Goal: Task Accomplishment & Management: Manage account settings

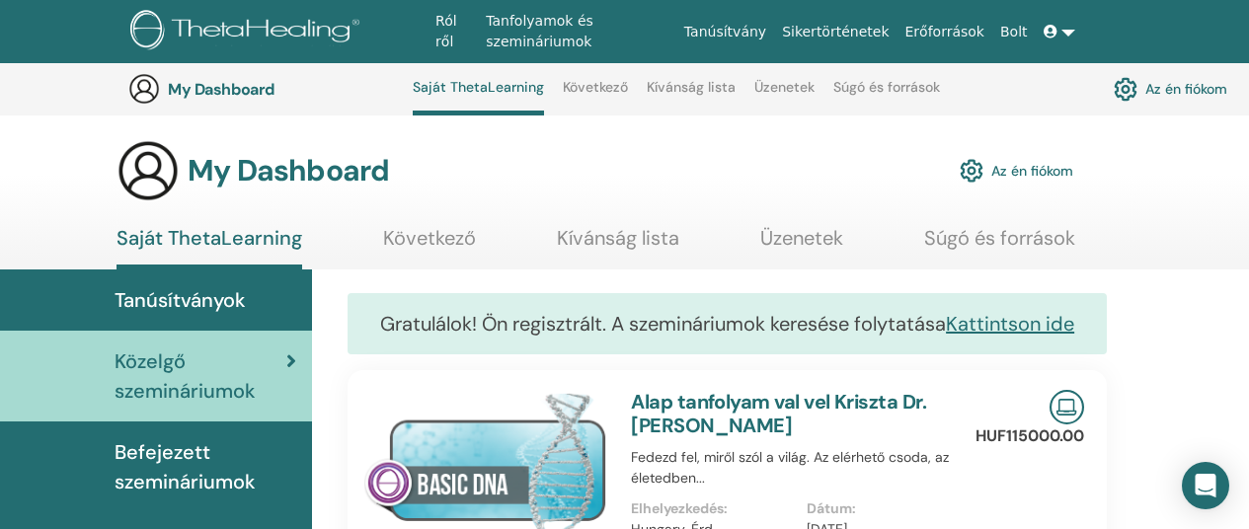
scroll to position [142, 0]
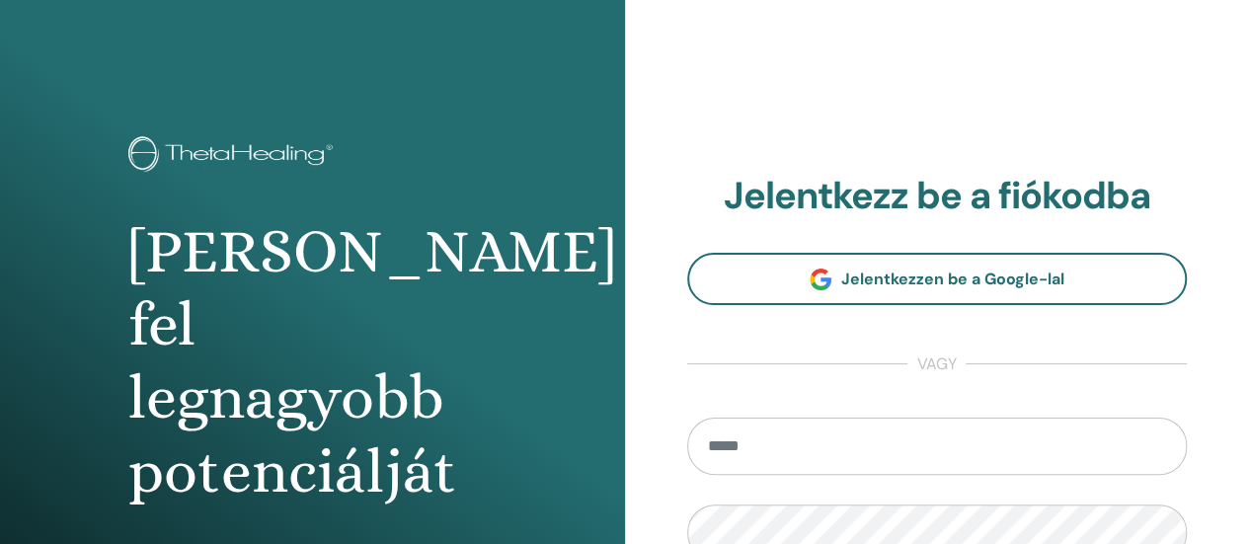
type input "**********"
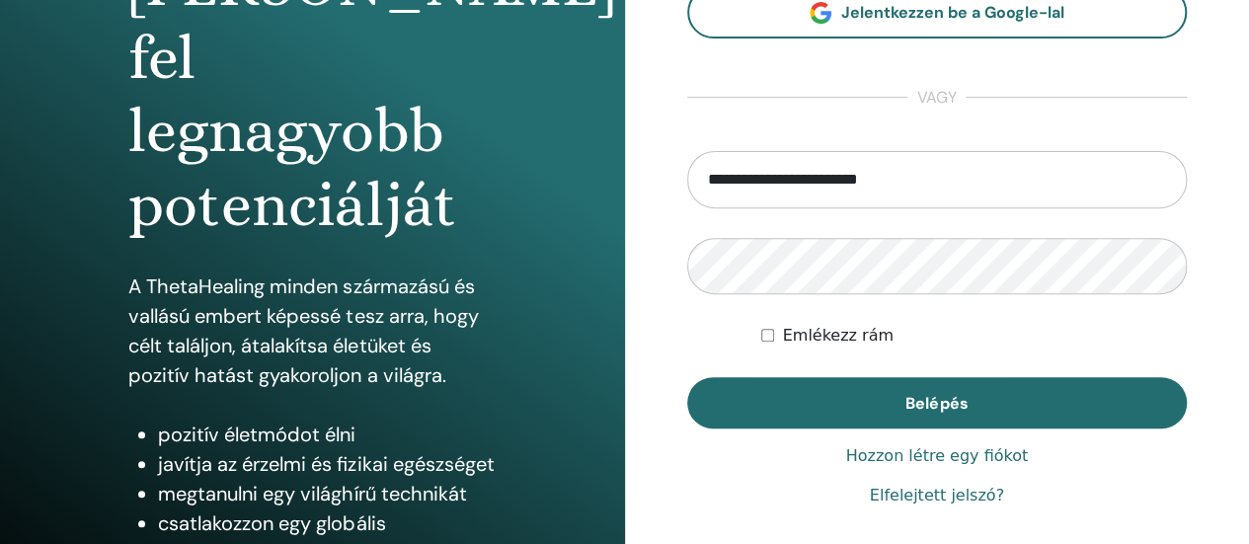
scroll to position [273, 0]
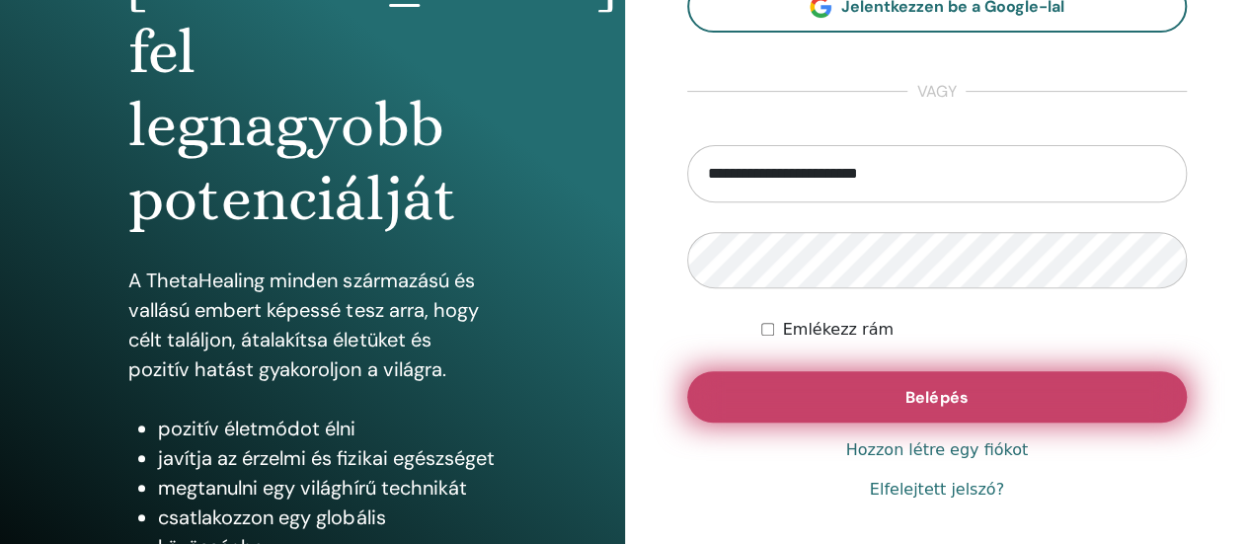
click at [912, 376] on button "Belépés" at bounding box center [937, 396] width 501 height 51
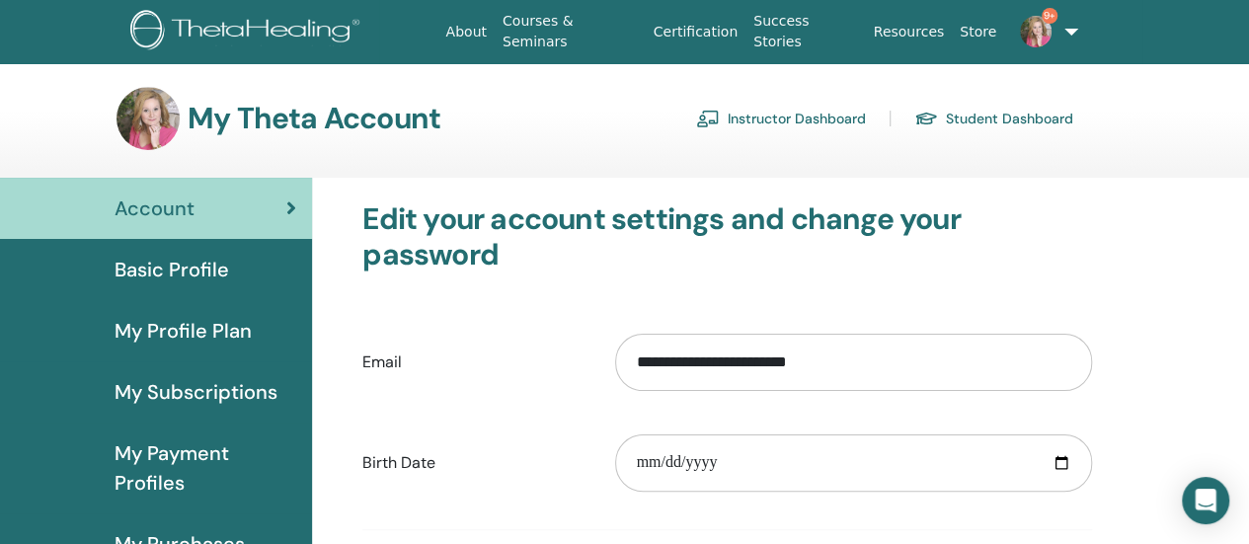
click at [786, 123] on link "Instructor Dashboard" at bounding box center [781, 119] width 170 height 32
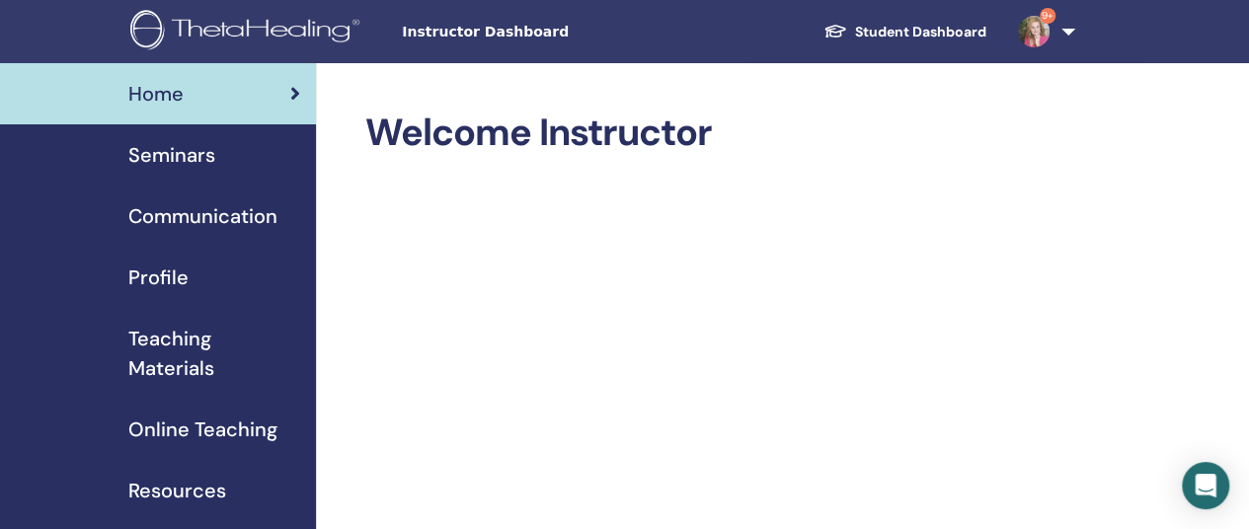
click at [160, 159] on span "Seminars" at bounding box center [171, 155] width 87 height 30
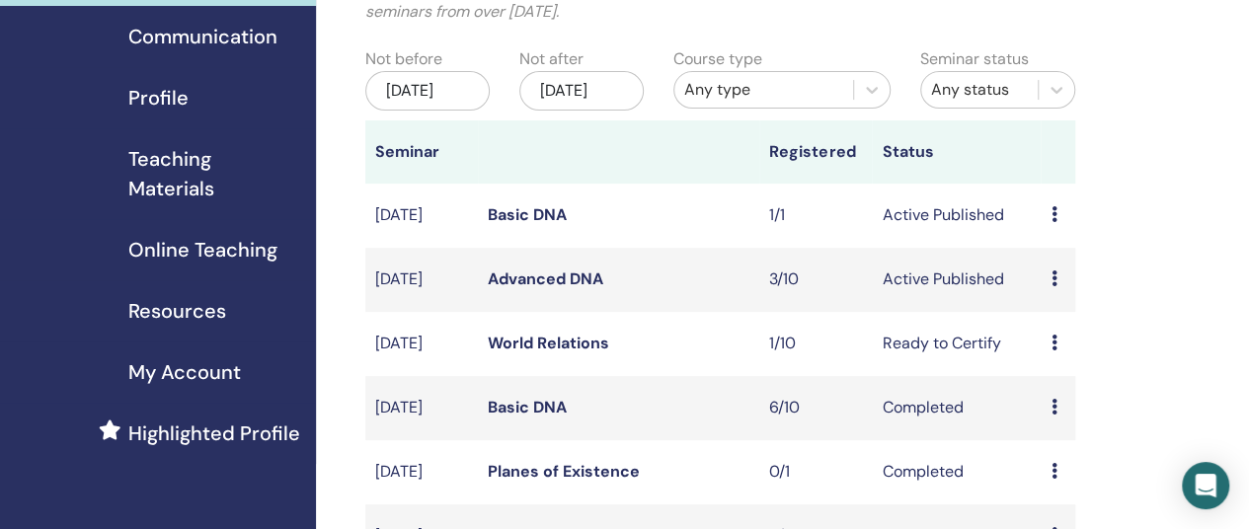
scroll to position [186, 0]
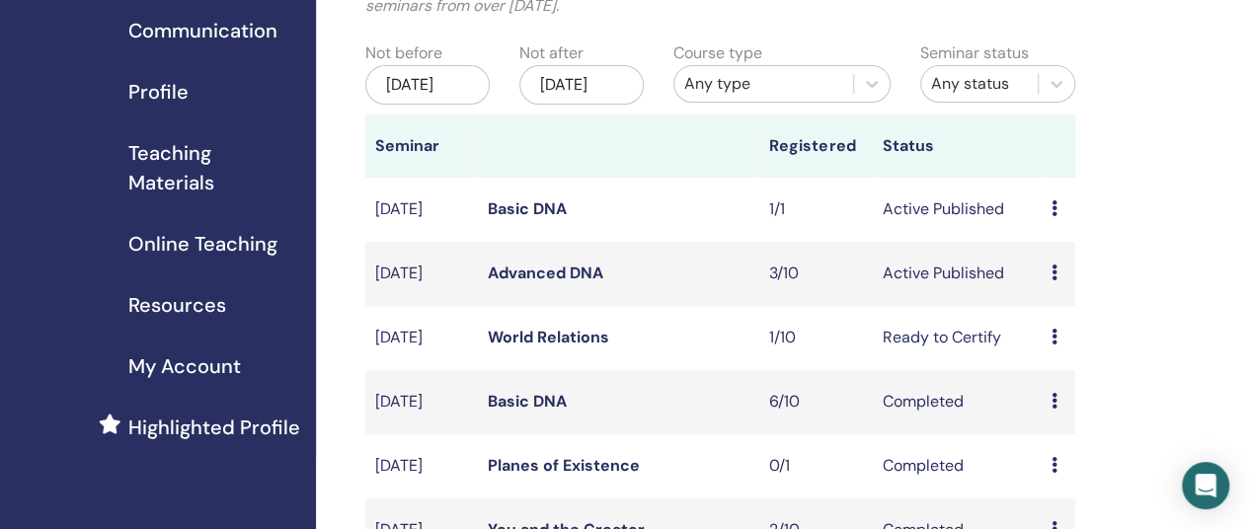
click at [530, 283] on link "Advanced DNA" at bounding box center [546, 273] width 116 height 21
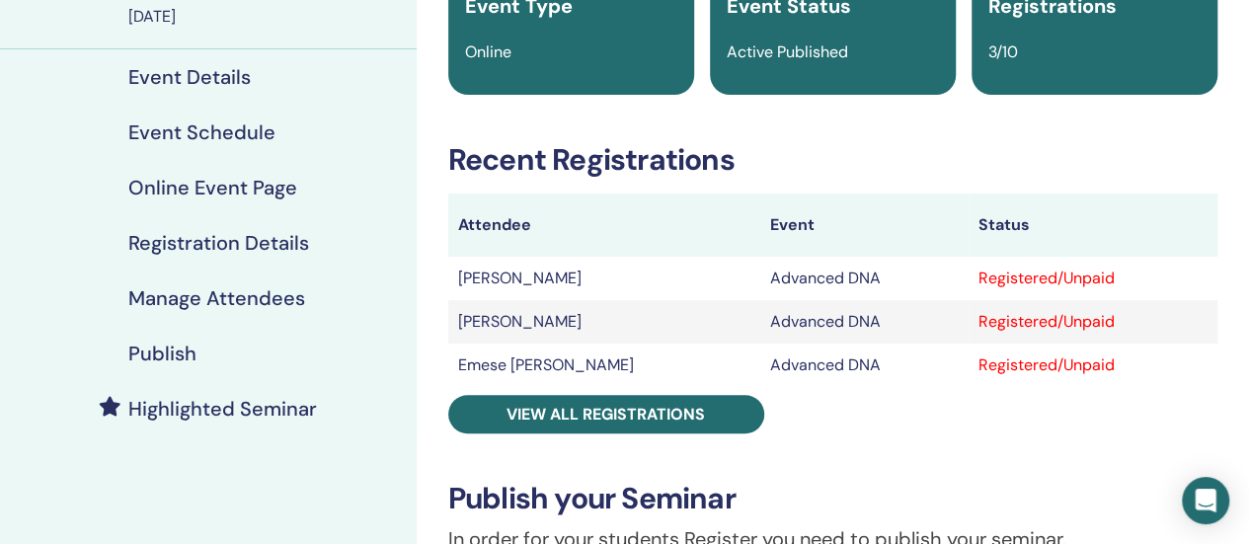
scroll to position [237, 0]
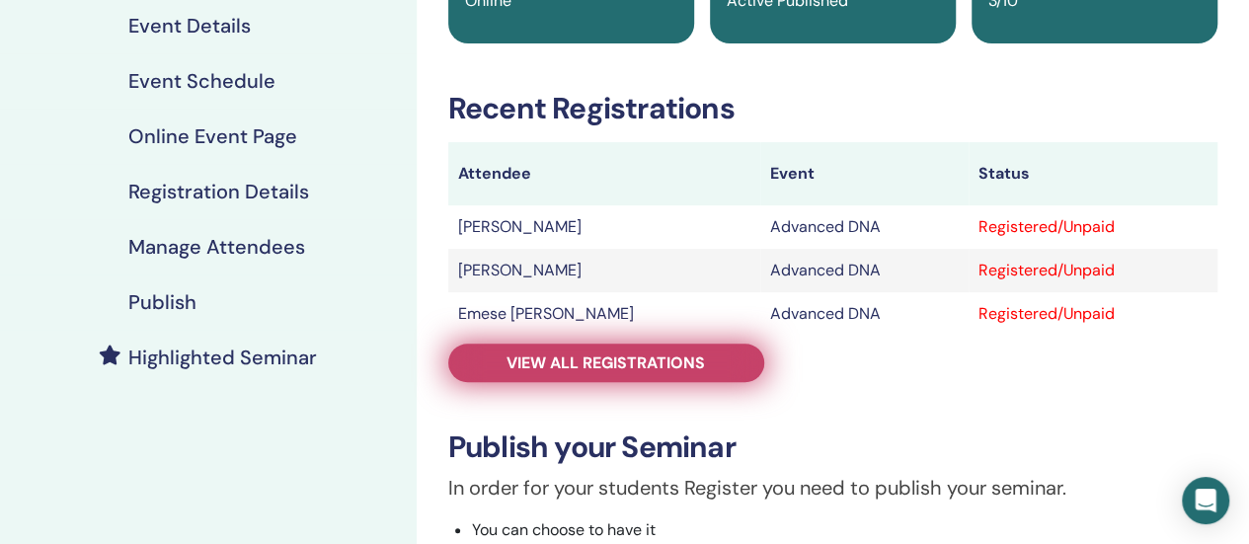
click at [630, 364] on span "View all registrations" at bounding box center [606, 362] width 198 height 21
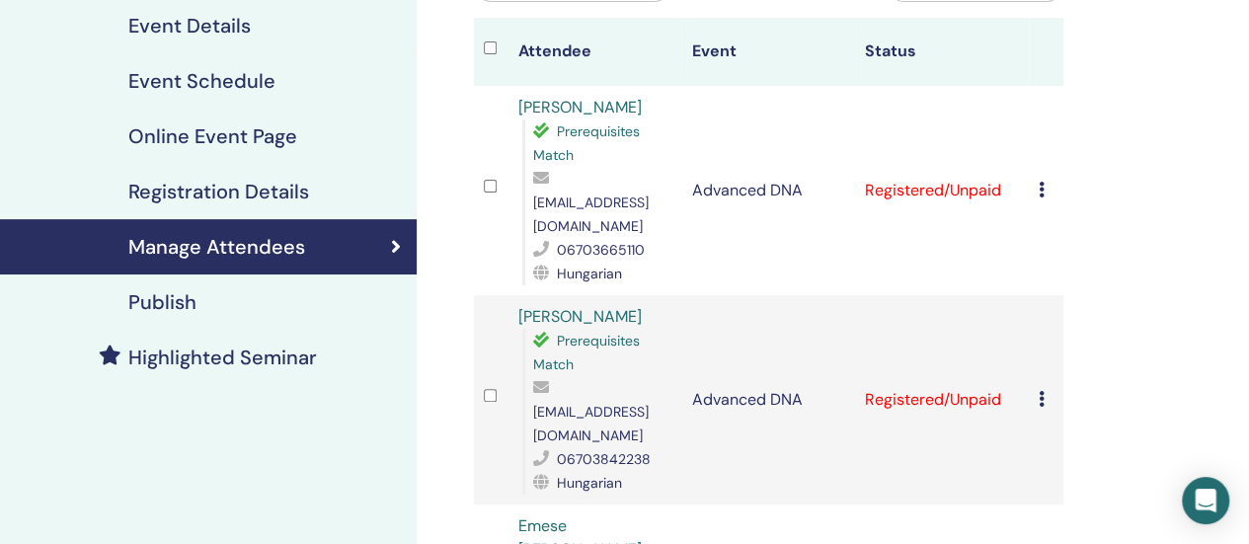
click at [1040, 182] on icon at bounding box center [1042, 190] width 6 height 16
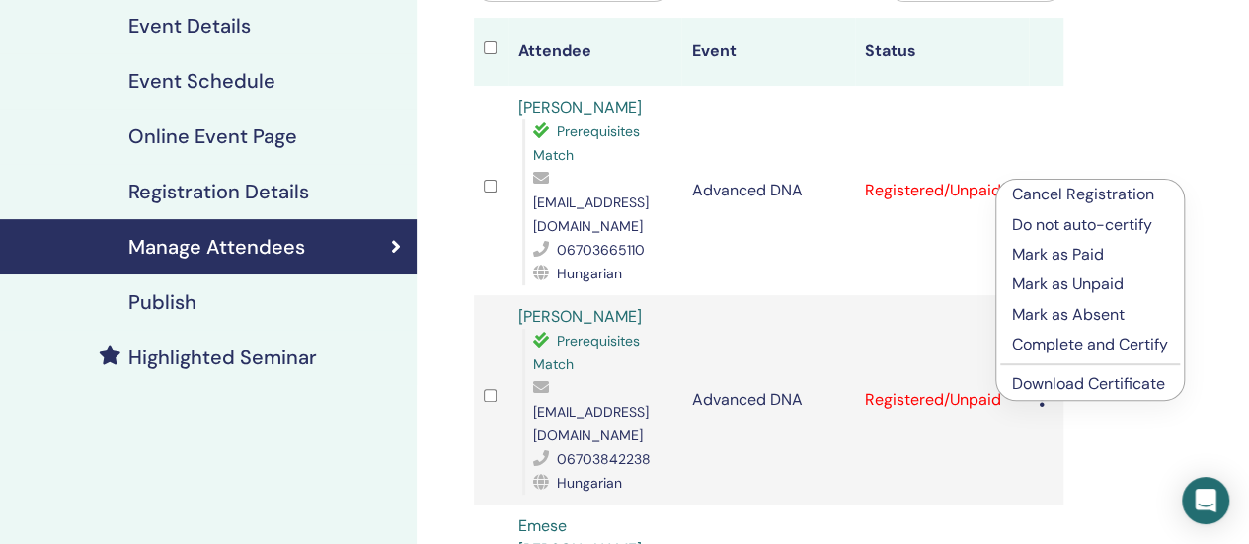
click at [1028, 347] on p "Complete and Certify" at bounding box center [1090, 345] width 156 height 24
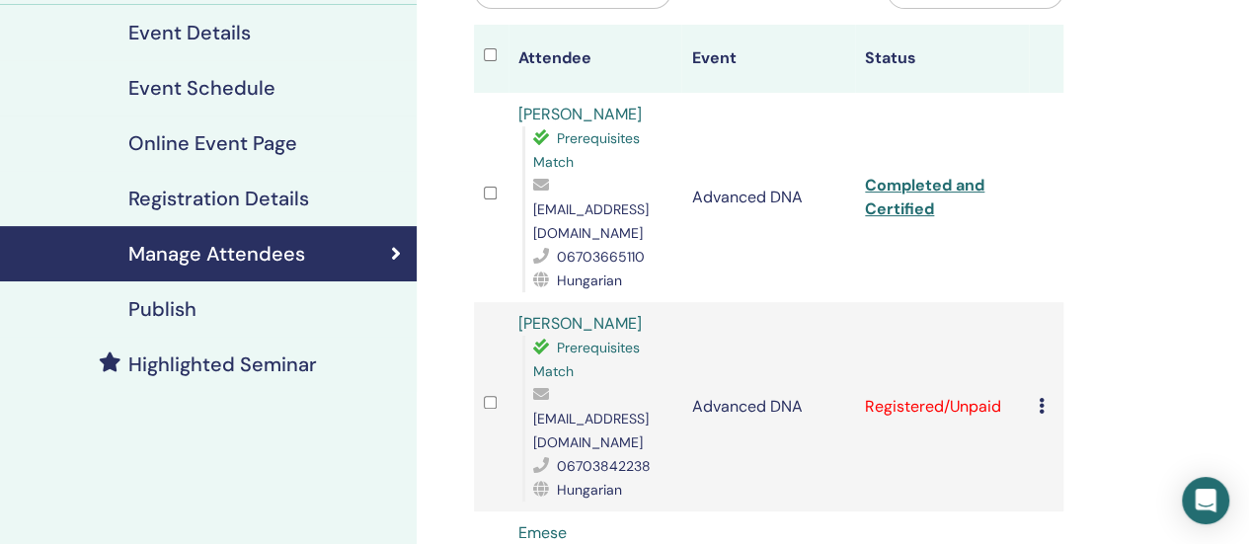
scroll to position [237, 0]
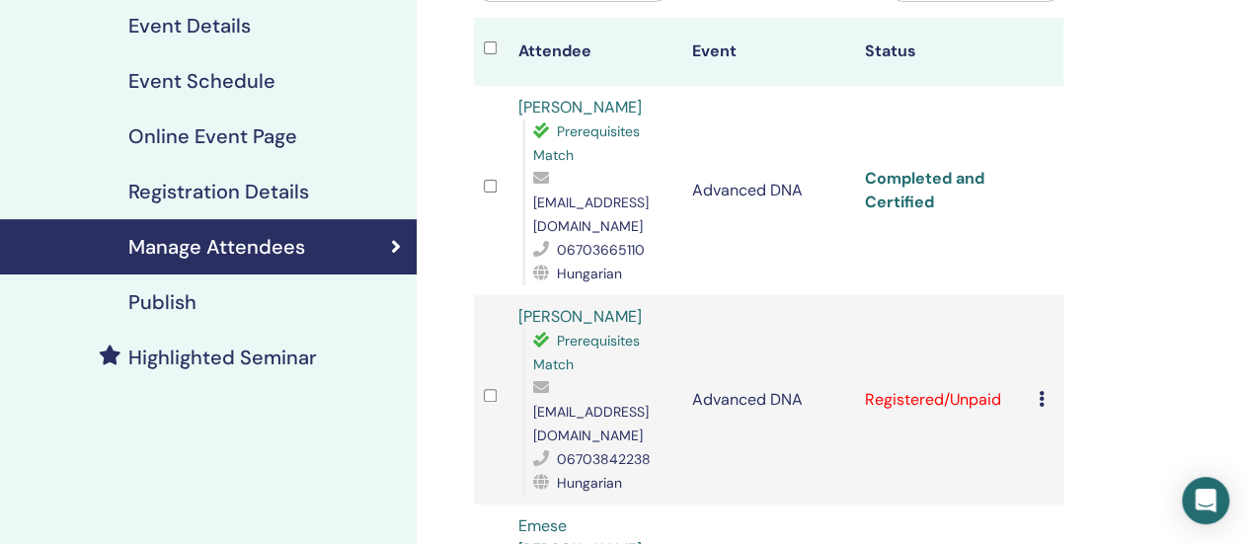
click at [923, 168] on link "Completed and Certified" at bounding box center [924, 190] width 119 height 44
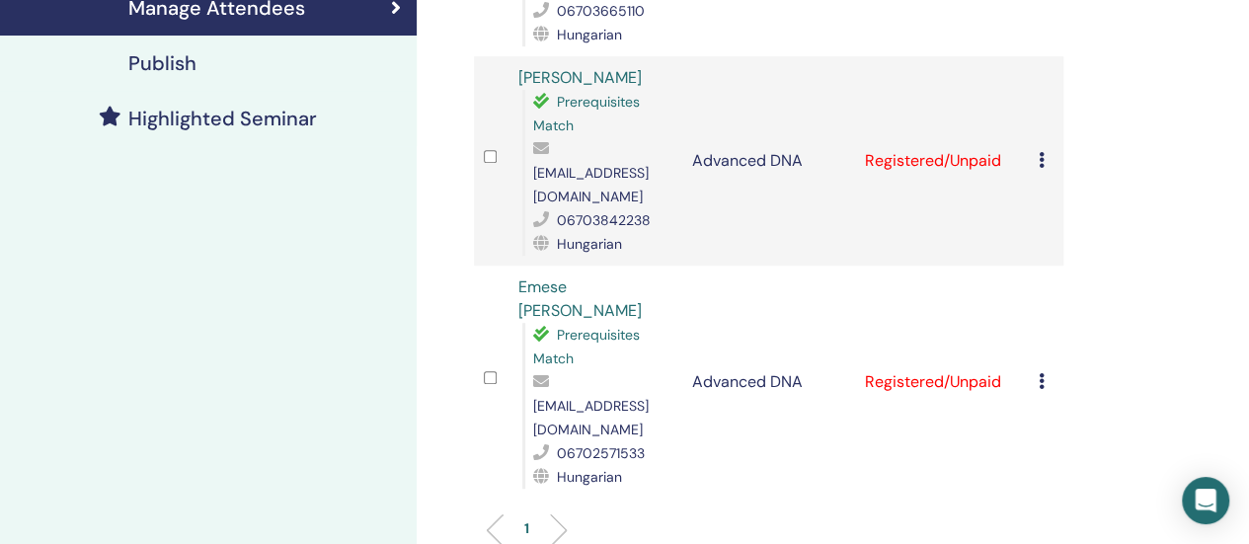
scroll to position [523, 0]
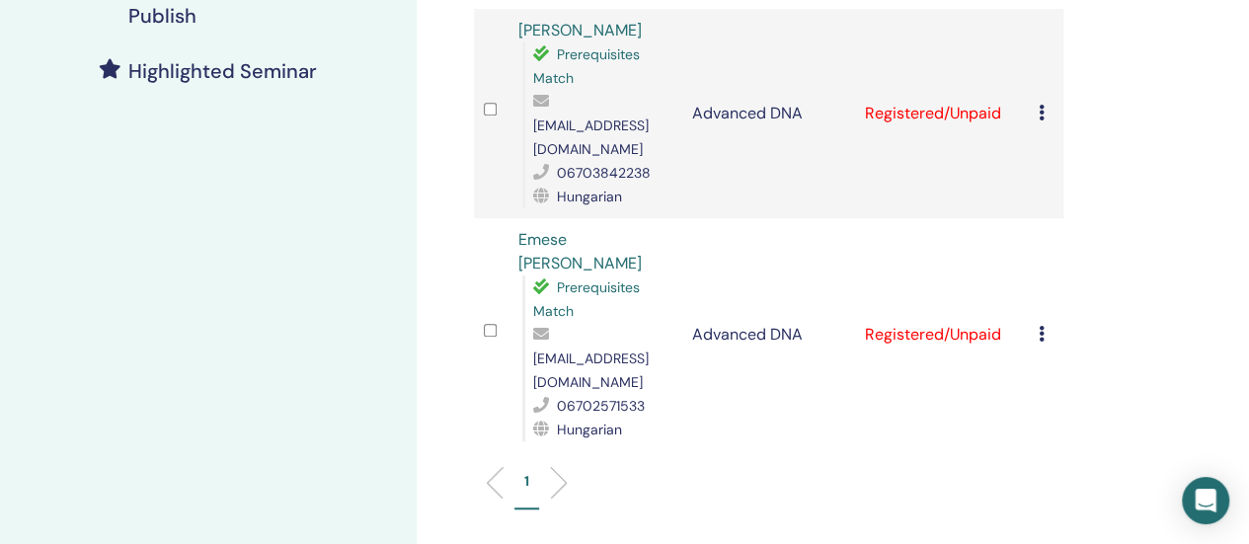
click at [1043, 105] on icon at bounding box center [1042, 113] width 6 height 16
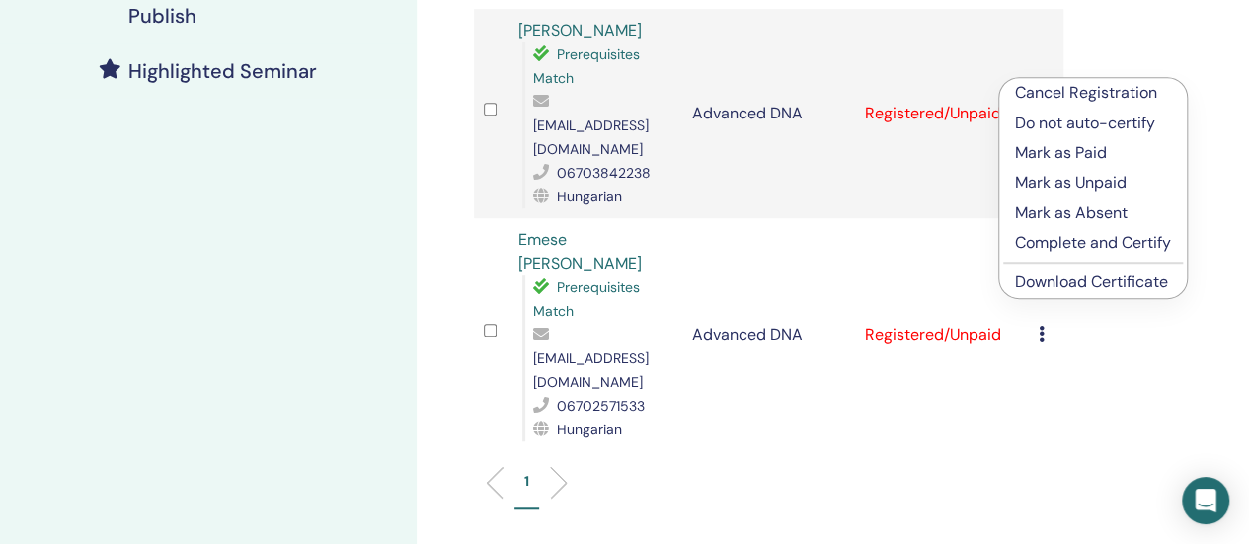
click at [1057, 244] on p "Complete and Certify" at bounding box center [1093, 243] width 156 height 24
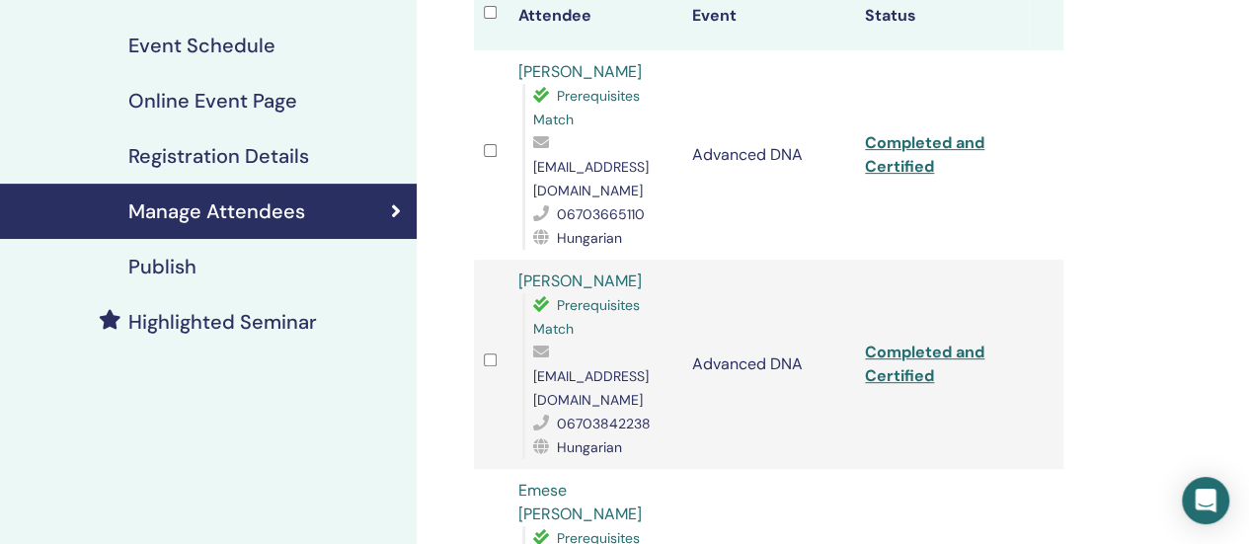
scroll to position [294, 0]
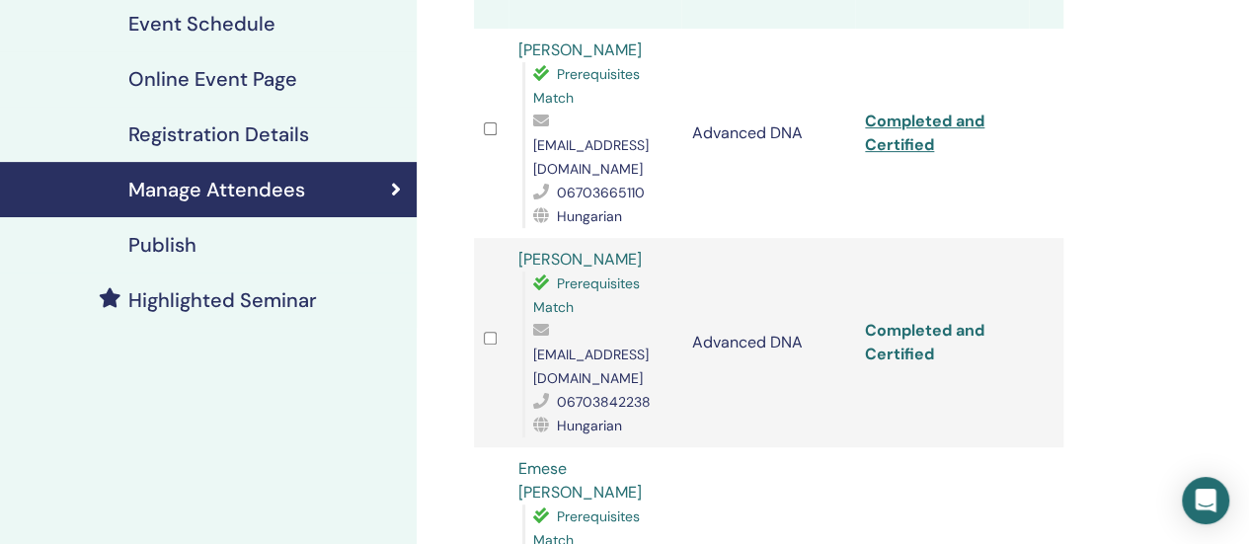
click at [907, 320] on link "Completed and Certified" at bounding box center [924, 342] width 119 height 44
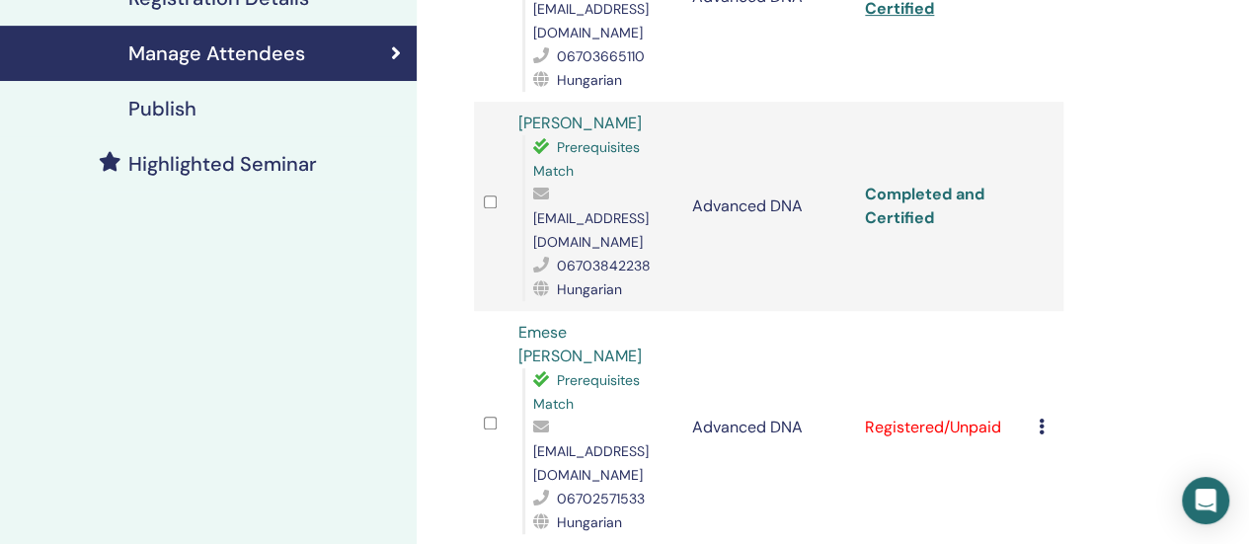
scroll to position [521, 0]
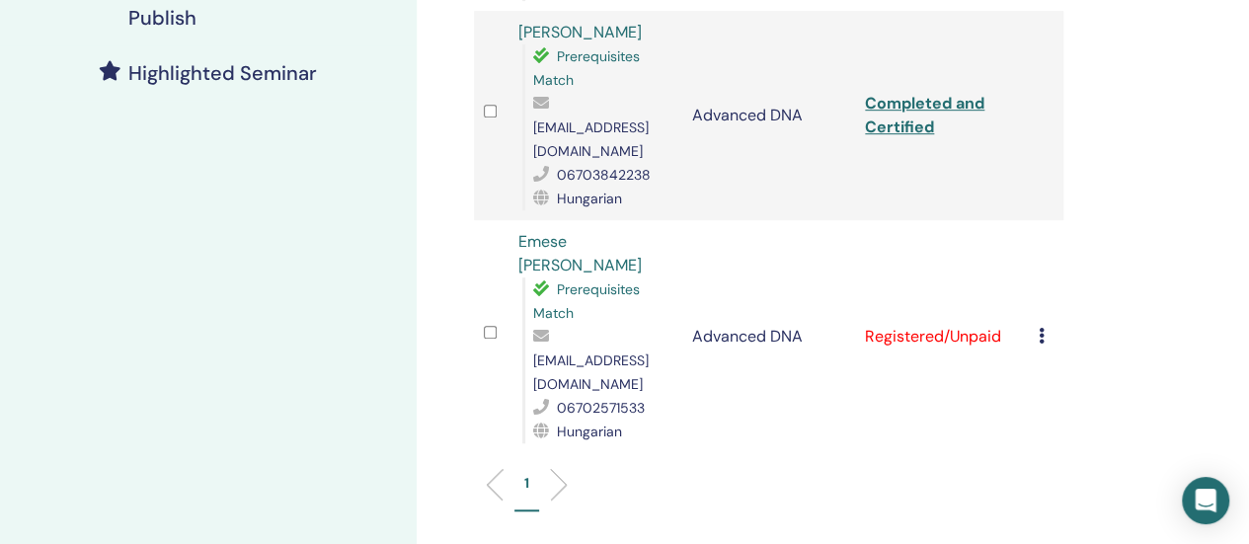
click at [1043, 328] on icon at bounding box center [1042, 336] width 6 height 16
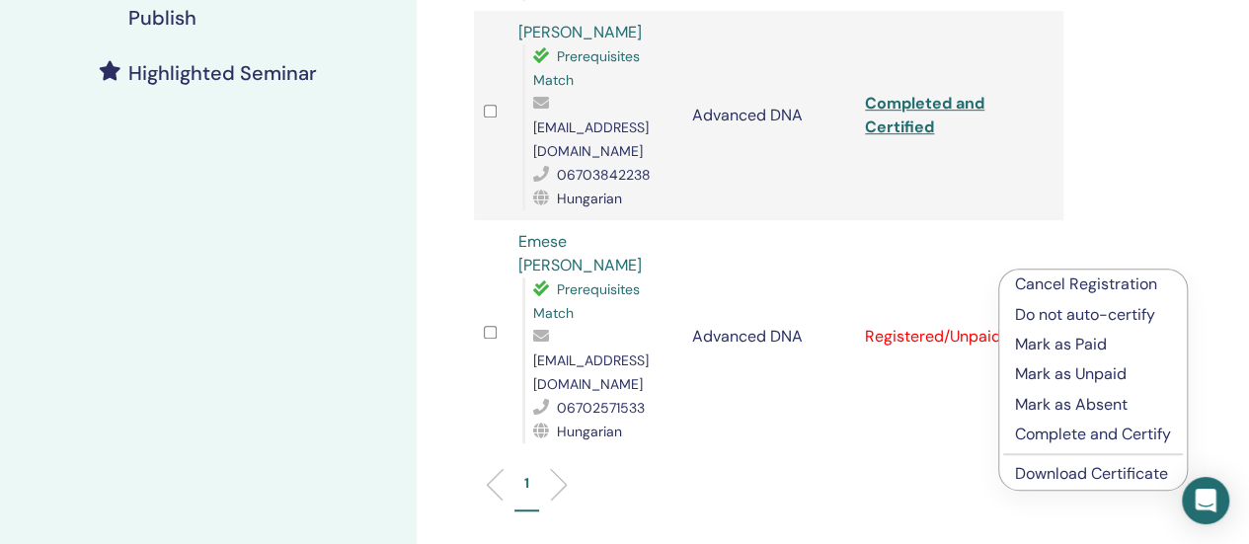
click at [1049, 433] on p "Complete and Certify" at bounding box center [1093, 435] width 156 height 24
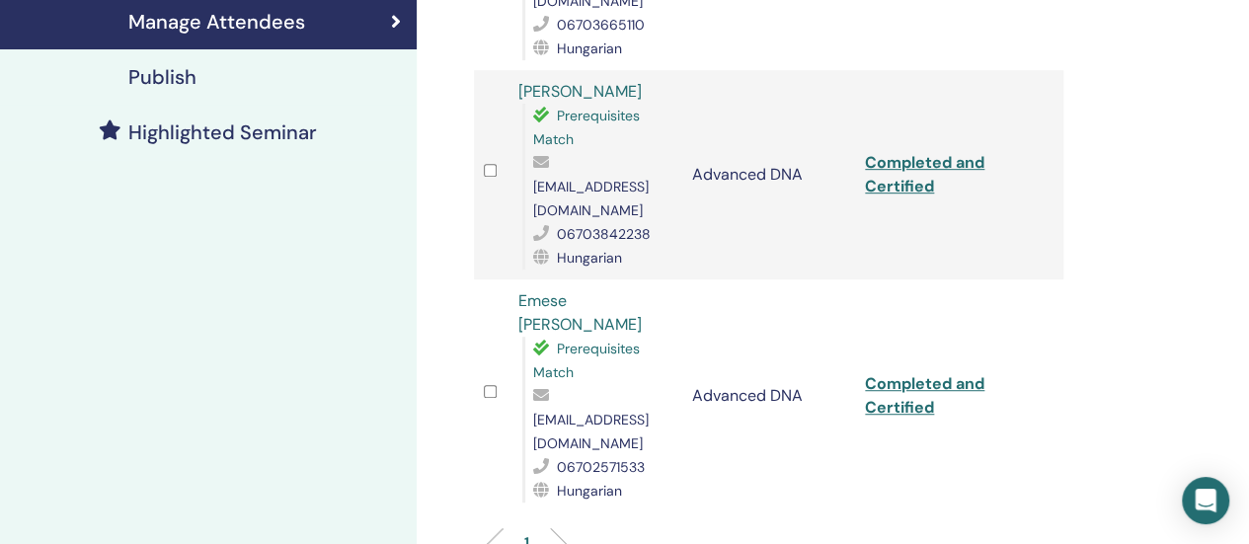
scroll to position [477, 0]
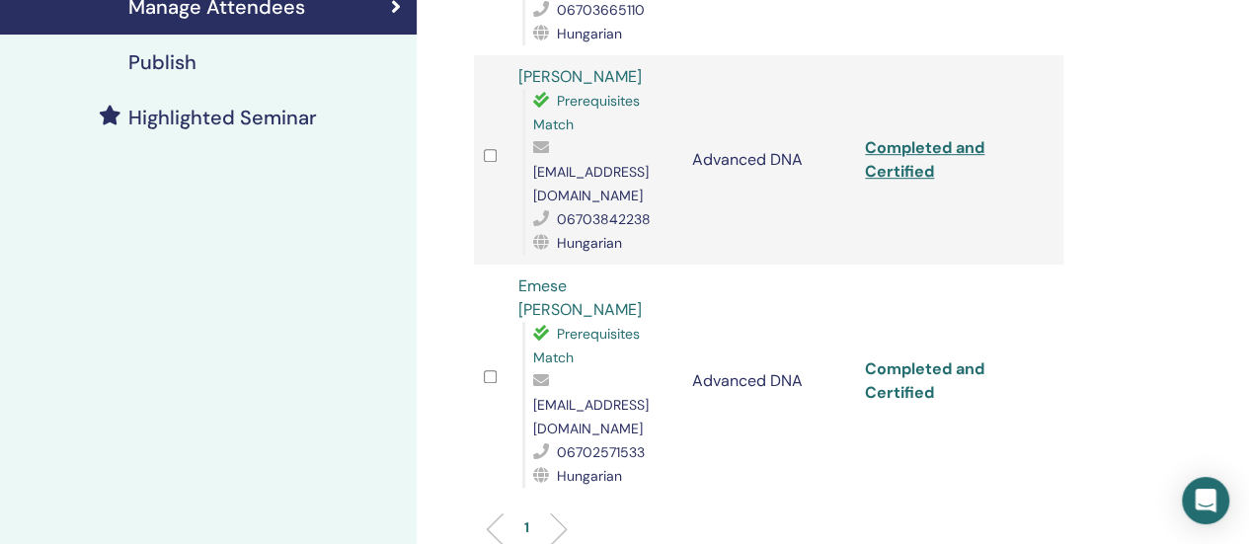
click at [894, 358] on link "Completed and Certified" at bounding box center [924, 380] width 119 height 44
